Goal: Task Accomplishment & Management: Use online tool/utility

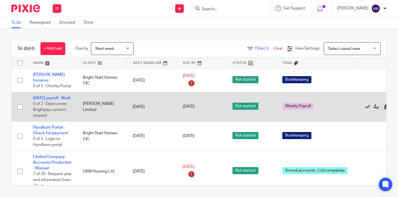
click at [369, 108] on icon at bounding box center [368, 107] width 6 height 6
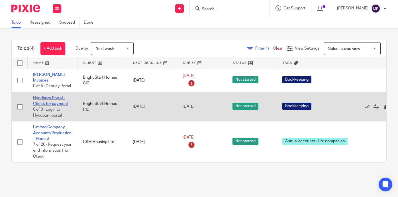
click at [61, 97] on link "Hyndburn Portal - Check for payment" at bounding box center [50, 101] width 35 height 10
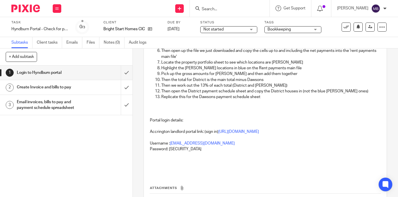
scroll to position [103, 0]
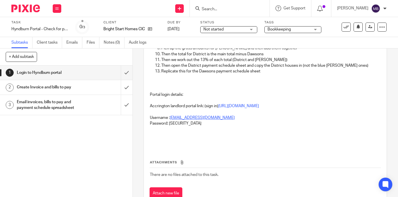
drag, startPoint x: 240, startPoint y: 123, endPoint x: 172, endPoint y: 123, distance: 68.4
click at [172, 121] on p "Username : [PERSON_NAME][EMAIL_ADDRESS][DOMAIN_NAME]" at bounding box center [265, 118] width 231 height 6
copy link "[EMAIL_ADDRESS][DOMAIN_NAME]"
click at [218, 108] on link "[URL][DOMAIN_NAME]" at bounding box center [238, 106] width 41 height 4
drag, startPoint x: 208, startPoint y: 129, endPoint x: 170, endPoint y: 129, distance: 38.2
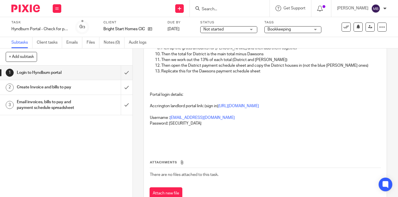
click at [170, 126] on p "Password: Brightstarthomes1!" at bounding box center [265, 124] width 231 height 6
copy p "Brightstarthomes1!"
click at [348, 25] on icon at bounding box center [347, 27] width 6 height 6
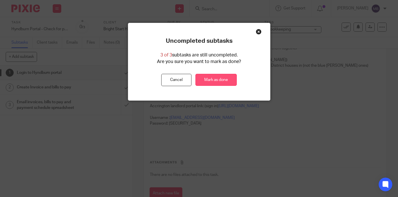
click at [230, 80] on link "Mark as done" at bounding box center [216, 80] width 41 height 12
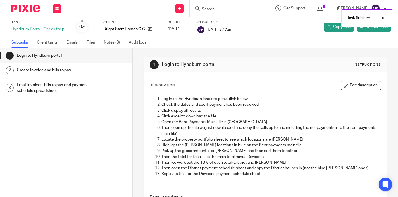
click at [26, 7] on img at bounding box center [25, 9] width 29 height 8
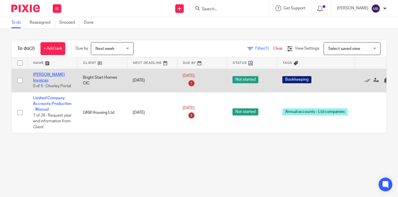
click at [54, 76] on link "[PERSON_NAME] Invoices" at bounding box center [49, 78] width 32 height 10
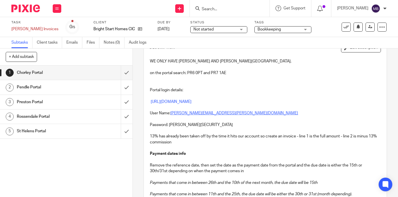
scroll to position [38, 0]
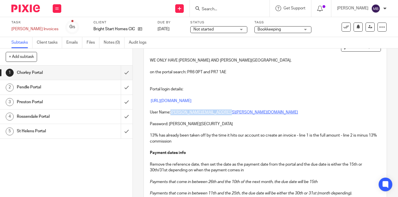
drag, startPoint x: 230, startPoint y: 114, endPoint x: 172, endPoint y: 113, distance: 58.5
click at [172, 113] on p "User Name: [PERSON_NAME][EMAIL_ADDRESS][PERSON_NAME][DOMAIN_NAME]" at bounding box center [265, 112] width 231 height 6
copy u "[PERSON_NAME][EMAIL_ADDRESS][PERSON_NAME][DOMAIN_NAME]"
click at [192, 100] on link "https://onerevsbens.chorley.capitaone.cloud/publicaccesslive/selfservice/citize…" at bounding box center [171, 101] width 41 height 4
drag, startPoint x: 200, startPoint y: 125, endPoint x: 170, endPoint y: 124, distance: 29.7
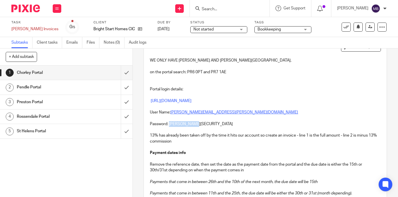
click at [170, 124] on p "Password: Dawson@12345" at bounding box center [265, 124] width 231 height 6
copy p "Dawson@12345"
drag, startPoint x: 202, startPoint y: 72, endPoint x: 188, endPoint y: 72, distance: 14.3
click at [188, 72] on p "on the portal search: PR6 0PT and PR7 1AE" at bounding box center [265, 72] width 231 height 6
copy p "PR6 0PT"
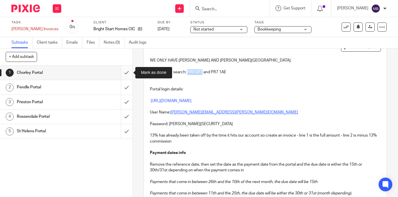
click at [129, 72] on input "submit" at bounding box center [66, 73] width 133 height 14
